Goal: Task Accomplishment & Management: Use online tool/utility

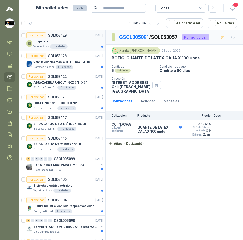
click at [59, 36] on p "SOL053129" at bounding box center [57, 36] width 19 height 4
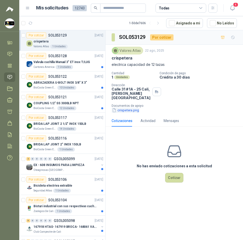
click at [131, 111] on button "crispetera.png" at bounding box center [126, 109] width 28 height 5
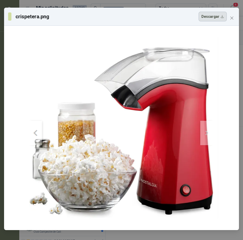
click at [206, 12] on button "Descargar" at bounding box center [213, 17] width 28 height 10
click at [229, 20] on button "Close" at bounding box center [232, 18] width 8 height 8
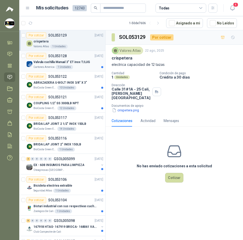
click at [81, 65] on div "Cartones America 1 Unidades" at bounding box center [69, 67] width 70 height 4
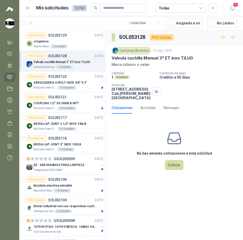
click at [140, 57] on p "Valvula cuchilla Manual 3" ET inox T/LUG" at bounding box center [152, 57] width 81 height 5
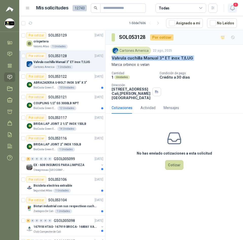
click at [237, 8] on button "4" at bounding box center [232, 8] width 9 height 9
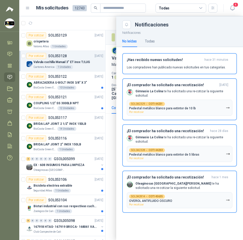
click at [94, 28] on div at bounding box center [131, 127] width 224 height 223
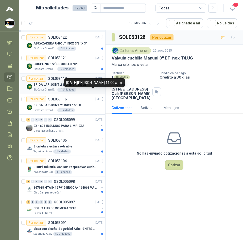
scroll to position [76, 0]
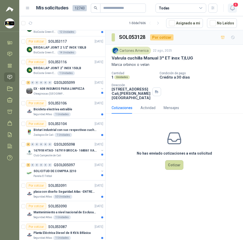
click at [235, 5] on span "4" at bounding box center [236, 4] width 6 height 5
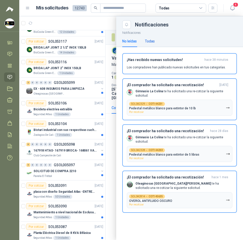
click at [151, 41] on div "Todas" at bounding box center [150, 41] width 10 height 6
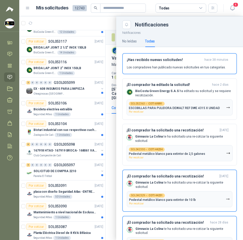
click at [89, 21] on div at bounding box center [131, 127] width 224 height 223
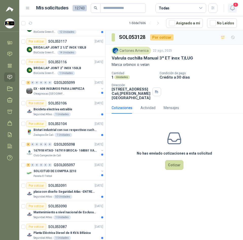
click at [237, 6] on span "4" at bounding box center [236, 4] width 6 height 5
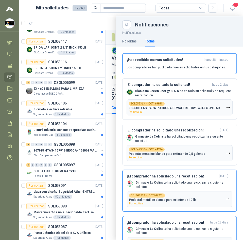
click at [97, 20] on div at bounding box center [131, 127] width 224 height 223
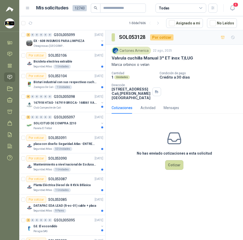
scroll to position [127, 0]
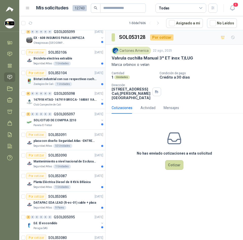
click at [82, 80] on p "Bisturi industrial con sus respectivas cuchillas segun muestra" at bounding box center [65, 79] width 63 height 5
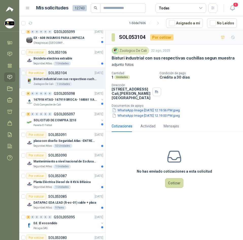
click at [151, 112] on button "WhatsApp Image 2025-08-21 at 12.19.56 PM.jpeg" at bounding box center [146, 109] width 69 height 5
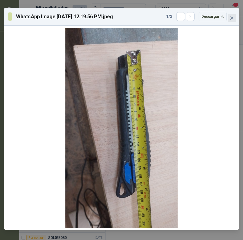
click at [235, 18] on span "Close" at bounding box center [232, 18] width 8 height 4
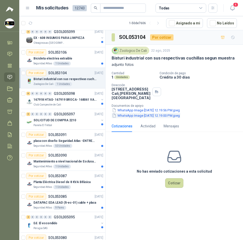
click at [163, 114] on button "WhatsApp Image 2025-08-21 at 12.19.00 PM.jpeg" at bounding box center [146, 115] width 69 height 5
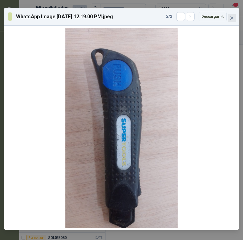
click at [229, 17] on span "Close" at bounding box center [232, 18] width 8 height 4
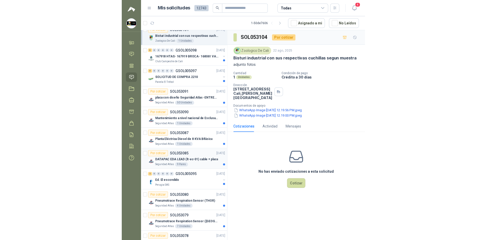
scroll to position [178, 0]
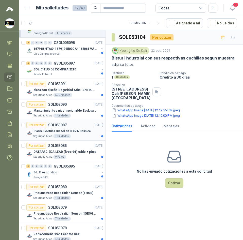
click at [82, 131] on p "Planta Eléctrica Diesel de 8 KVA Bifásica" at bounding box center [62, 131] width 57 height 5
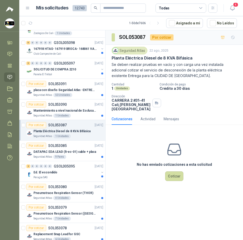
click at [147, 57] on p "Planta Eléctrica Diesel de 8 KVA Bifásica" at bounding box center [152, 57] width 81 height 5
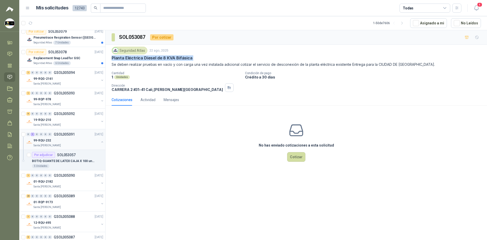
scroll to position [355, 0]
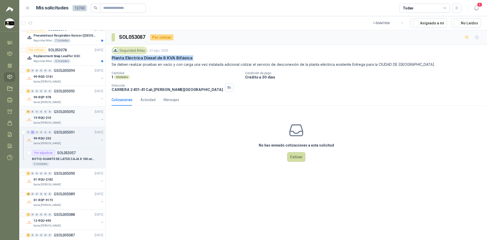
click at [62, 119] on div "19-RQU-210" at bounding box center [67, 118] width 66 height 6
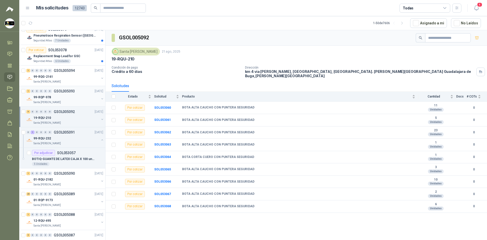
click at [69, 98] on div "99-RQP-978" at bounding box center [67, 97] width 66 height 6
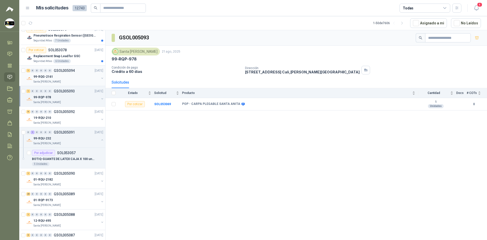
click at [78, 81] on div "Santa [PERSON_NAME]" at bounding box center [67, 82] width 66 height 4
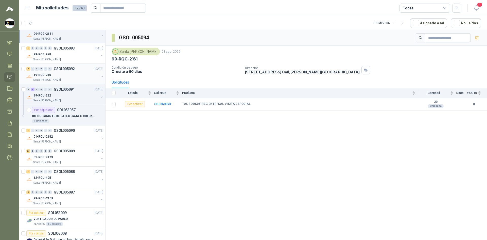
scroll to position [406, 0]
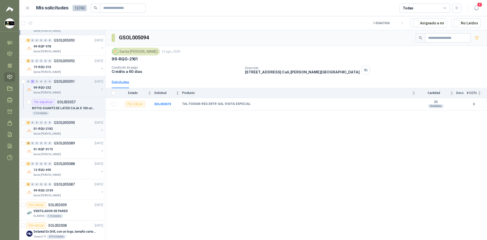
click at [67, 127] on div "01-RQU-2182" at bounding box center [67, 129] width 66 height 6
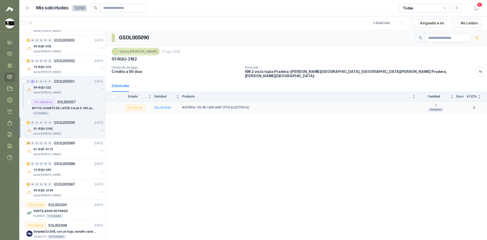
click at [163, 106] on b "SOL053049" at bounding box center [162, 108] width 17 height 4
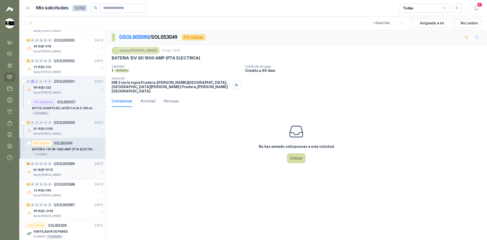
scroll to position [432, 0]
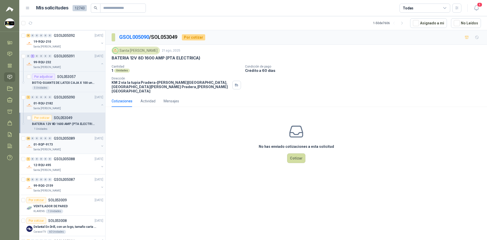
click at [51, 150] on p "Santa [PERSON_NAME]" at bounding box center [47, 149] width 27 height 4
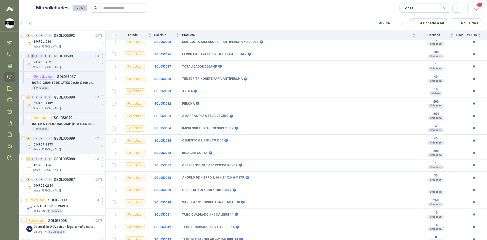
scroll to position [177, 0]
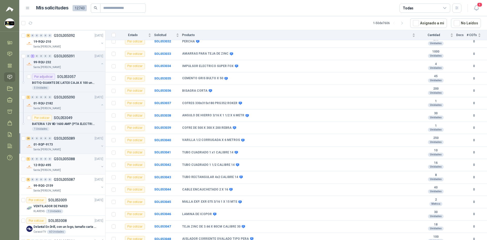
click at [50, 157] on div "0" at bounding box center [50, 159] width 4 height 4
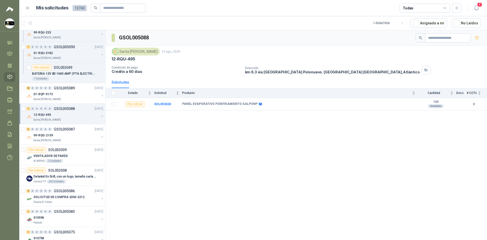
scroll to position [482, 0]
click at [54, 135] on div "99-RQG-2159" at bounding box center [67, 135] width 66 height 6
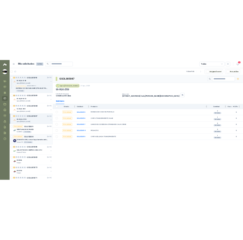
scroll to position [508, 0]
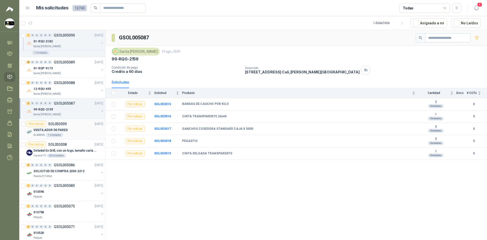
click at [74, 125] on div "Por cotizar SOL053009 21/08/25" at bounding box center [64, 124] width 77 height 6
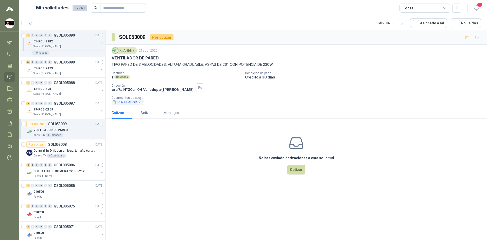
click at [128, 101] on button "VENTILADOR.png" at bounding box center [128, 102] width 32 height 5
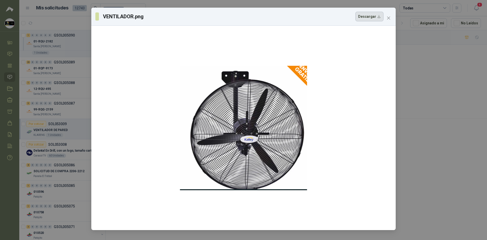
click at [243, 14] on button "Descargar" at bounding box center [370, 17] width 28 height 10
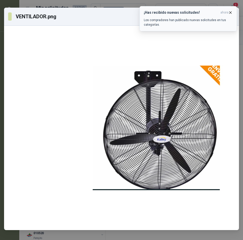
click at [230, 11] on icon "button" at bounding box center [230, 12] width 4 height 4
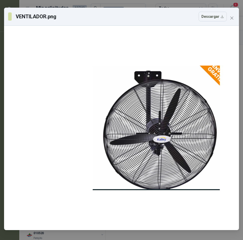
click at [231, 14] on div "VENTILADOR.png Descargar" at bounding box center [121, 17] width 227 height 10
click at [231, 15] on button "Close" at bounding box center [232, 18] width 8 height 8
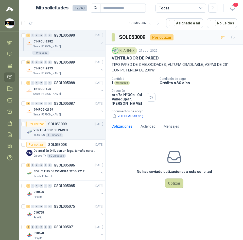
click at [119, 64] on p "TIPO PARED DE 3 VELOCIDADES, ALTURA GRADUABLE, ASPAS DE 26" CON POTENCIA DE 230…" at bounding box center [174, 67] width 125 height 11
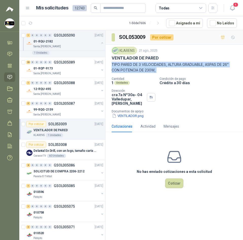
click at [119, 64] on p "TIPO PARED DE 3 VELOCIDADES, ALTURA GRADUABLE, ASPAS DE 26" CON POTENCIA DE 230…" at bounding box center [174, 67] width 125 height 11
copy p "TIPO PARED DE 3 VELOCIDADES, ALTURA GRADUABLE, ASPAS DE 26" CON POTENCIA DE 230…"
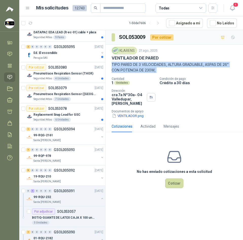
scroll to position [254, 0]
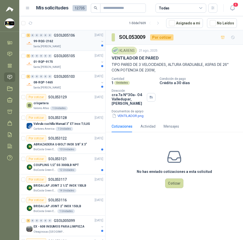
click at [68, 41] on div "99-RQG-2162" at bounding box center [67, 41] width 66 height 6
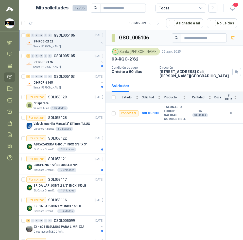
click at [61, 67] on div "Santa [PERSON_NAME]" at bounding box center [67, 67] width 66 height 4
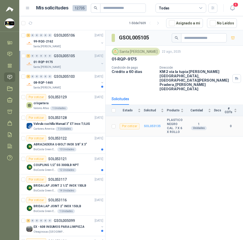
click at [157, 124] on b "SOL053135" at bounding box center [152, 126] width 17 height 4
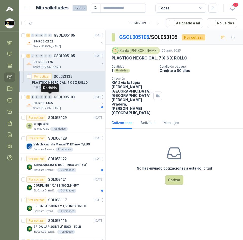
click at [49, 98] on div "0" at bounding box center [50, 97] width 4 height 4
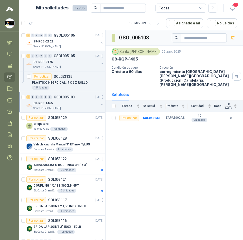
click at [196, 6] on div "Todas" at bounding box center [181, 8] width 51 height 9
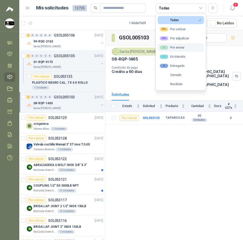
click at [190, 48] on button "1 Por enviar" at bounding box center [181, 47] width 46 height 8
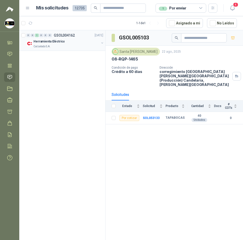
click at [52, 45] on div "Calzatodo S.A." at bounding box center [67, 46] width 66 height 4
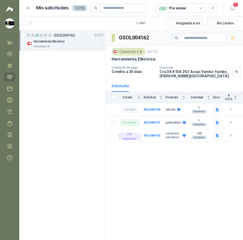
click at [188, 6] on div "1 Por enviar" at bounding box center [181, 8] width 51 height 9
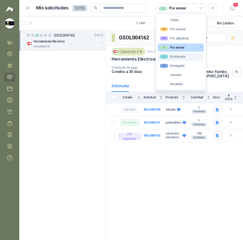
click at [184, 57] on div "1 En tránsito" at bounding box center [173, 57] width 26 height 4
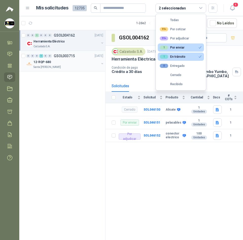
click at [61, 60] on div "12-RQP-680" at bounding box center [67, 62] width 66 height 6
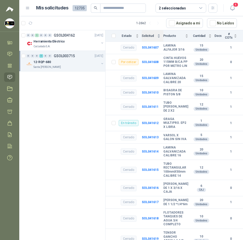
scroll to position [102, 0]
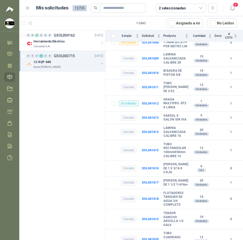
click at [10, 71] on ul "Inicio Chat Tareas Solicitudes Licitaciones Negociaciones Cotizar Órdenes de Co…" at bounding box center [9, 101] width 19 height 126
click at [186, 7] on div "2 seleccionadas" at bounding box center [181, 8] width 51 height 9
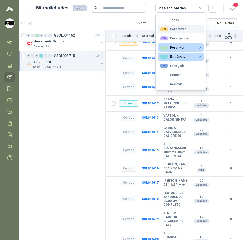
click at [184, 26] on button "99+ Por cotizar" at bounding box center [181, 29] width 46 height 8
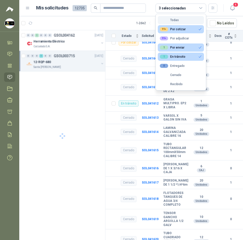
click at [183, 16] on button "Todas" at bounding box center [181, 20] width 46 height 8
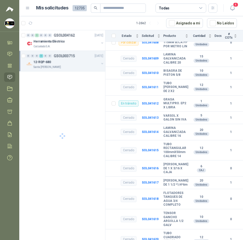
click at [195, 7] on div "Todas" at bounding box center [181, 8] width 51 height 9
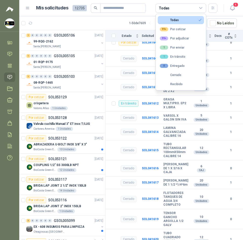
click at [123, 20] on article "1 - 50 de 7609 Asignado a mi No Leídos" at bounding box center [131, 23] width 224 height 14
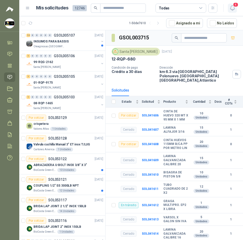
click at [233, 12] on button "4" at bounding box center [232, 8] width 9 height 9
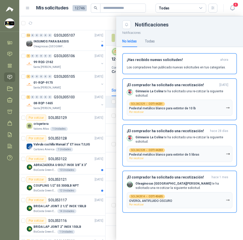
click at [98, 26] on div at bounding box center [131, 127] width 224 height 223
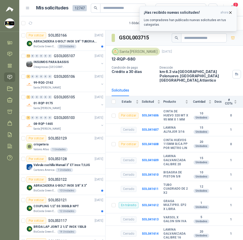
click at [230, 11] on icon "button" at bounding box center [231, 12] width 2 height 2
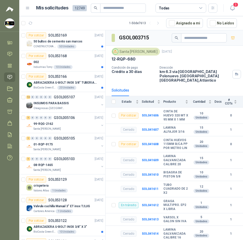
click at [114, 29] on article "1 - 50 de 7613 Asignado a mi No Leídos" at bounding box center [131, 23] width 224 height 14
click at [86, 62] on div "002" at bounding box center [69, 62] width 70 height 6
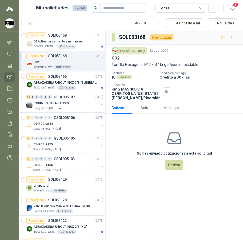
click at [126, 64] on p "Tornillo Hexagonal M12 * 4" largo Acero Inoxidable" at bounding box center [174, 65] width 125 height 6
copy p "Tornillo Hexagonal M12 * 4" largo Acero Inoxidable"
click at [131, 38] on h3 "SOL053168" at bounding box center [132, 37] width 27 height 8
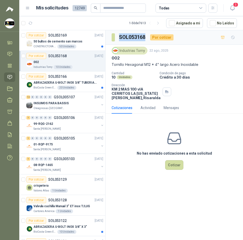
click at [131, 38] on h3 "SOL053168" at bounding box center [132, 37] width 27 height 8
copy h3 "SOL053168"
click at [135, 50] on div "Industrias Tomy" at bounding box center [130, 51] width 36 height 8
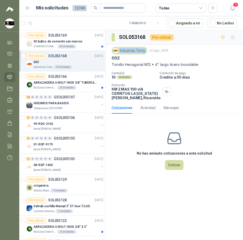
copy div "Industrias Tomy"
click at [230, 6] on icon "button" at bounding box center [232, 8] width 6 height 6
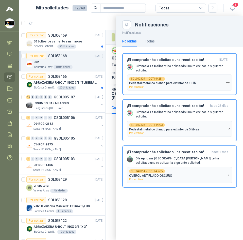
click at [92, 26] on div at bounding box center [131, 127] width 224 height 223
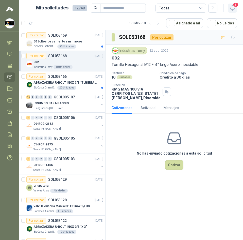
click at [231, 5] on button "3" at bounding box center [232, 8] width 9 height 9
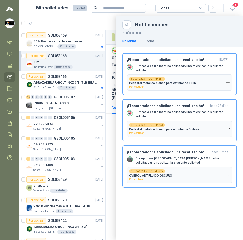
drag, startPoint x: 94, startPoint y: 17, endPoint x: 83, endPoint y: 12, distance: 11.8
click at [86, 13] on main "Mis solicitudes 12749 Todas 3 1 - 50 de 7613 Asignado a mi No Leídos Por cotiza…" at bounding box center [131, 120] width 224 height 240
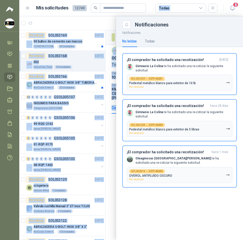
click at [98, 15] on header "Mis solicitudes 12749 Todas 3" at bounding box center [131, 8] width 224 height 16
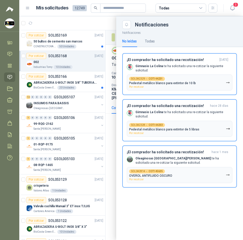
click at [121, 22] on div "Notificaciones" at bounding box center [179, 22] width 127 height 13
click at [113, 19] on div at bounding box center [131, 127] width 224 height 223
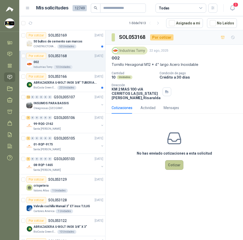
click at [176, 170] on button "Cotizar" at bounding box center [174, 165] width 18 height 10
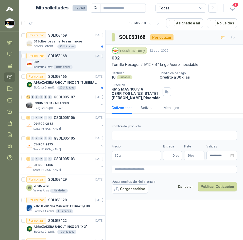
click at [167, 144] on div "**********" at bounding box center [174, 142] width 125 height 36
click at [170, 140] on input "Nombre del producto" at bounding box center [174, 135] width 125 height 9
paste input "**********"
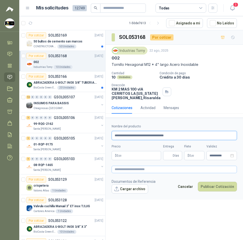
type input "**********"
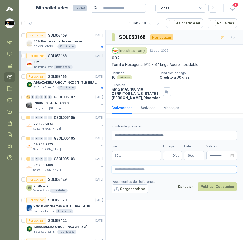
paste textarea "**********"
click at [132, 172] on textarea at bounding box center [174, 169] width 125 height 7
type textarea "**********"
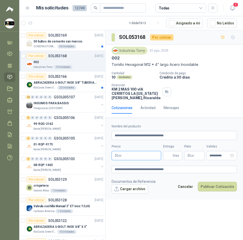
click at [120, 157] on body "Sandra Delgado Soluciones Industriales D&D Inicio Chat Tareas Solicitudes Licit…" at bounding box center [121, 120] width 243 height 240
click at [216, 108] on div "Cotizaciones Actividad Mensajes" at bounding box center [174, 108] width 125 height 12
click at [144, 160] on p "$ 41.770 ,00" at bounding box center [137, 155] width 50 height 9
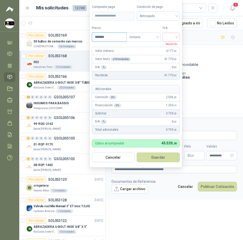
click at [99, 35] on input "*******" at bounding box center [109, 37] width 34 height 9
click at [151, 20] on span at bounding box center [158, 16] width 37 height 9
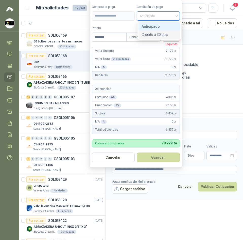
click at [158, 32] on div "Crédito a 30 días" at bounding box center [160, 35] width 36 height 6
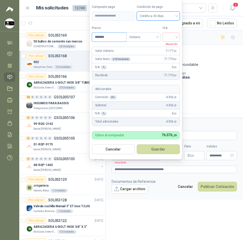
click at [98, 34] on input "*******" at bounding box center [109, 37] width 34 height 9
type input "*******"
click at [177, 38] on input "search" at bounding box center [171, 37] width 11 height 8
click at [174, 46] on div "19%" at bounding box center [172, 48] width 9 height 6
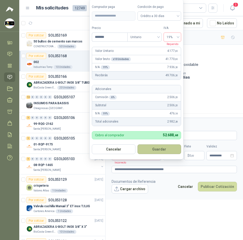
click at [166, 150] on button "Guardar" at bounding box center [160, 149] width 44 height 10
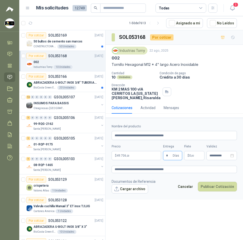
type input "*"
click at [188, 158] on p "$ 0 ,00" at bounding box center [194, 155] width 20 height 9
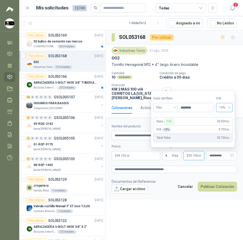
click at [227, 109] on span "19%" at bounding box center [224, 108] width 10 height 8
click at [167, 107] on span "Flex" at bounding box center [165, 108] width 19 height 8
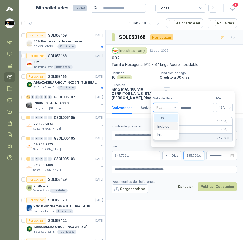
click at [168, 126] on div "Incluido" at bounding box center [166, 126] width 18 height 6
type input "***"
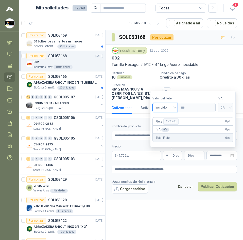
click at [209, 216] on div "**********" at bounding box center [175, 135] width 138 height 211
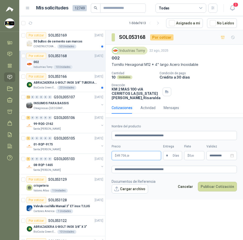
click at [153, 160] on p "$ 49.706 ,30" at bounding box center [137, 155] width 50 height 9
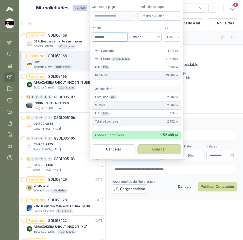
click at [100, 35] on input "*******" at bounding box center [109, 37] width 35 height 9
type input "*******"
click at [160, 148] on button "Guardar" at bounding box center [160, 149] width 44 height 10
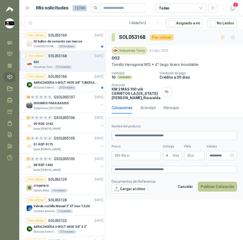
click at [214, 191] on button "Publicar Cotización" at bounding box center [217, 187] width 39 height 10
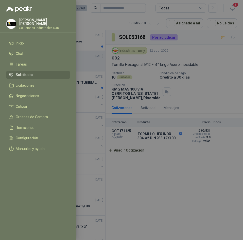
click at [83, 71] on div at bounding box center [121, 120] width 243 height 240
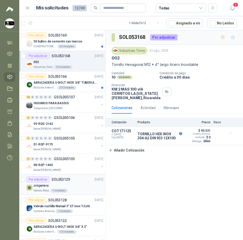
click at [87, 193] on article "Por adjudicar SOL053129 [DATE] crispetera Valores Atlas 1 Unidades" at bounding box center [62, 184] width 86 height 21
